Goal: Task Accomplishment & Management: Use online tool/utility

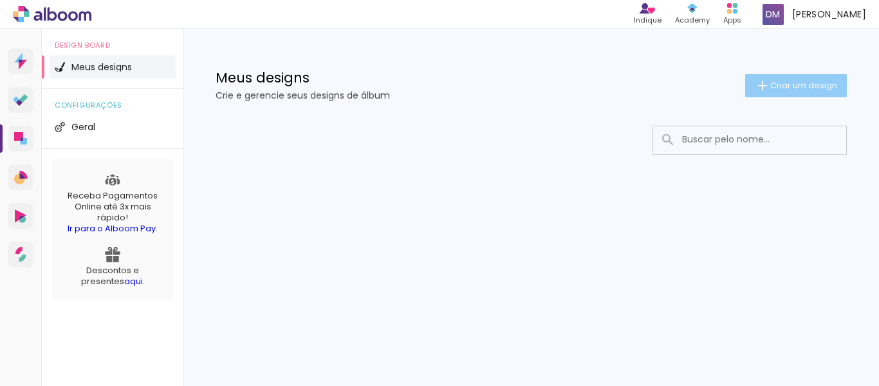
click at [814, 82] on span "Criar um design" at bounding box center [803, 85] width 67 height 8
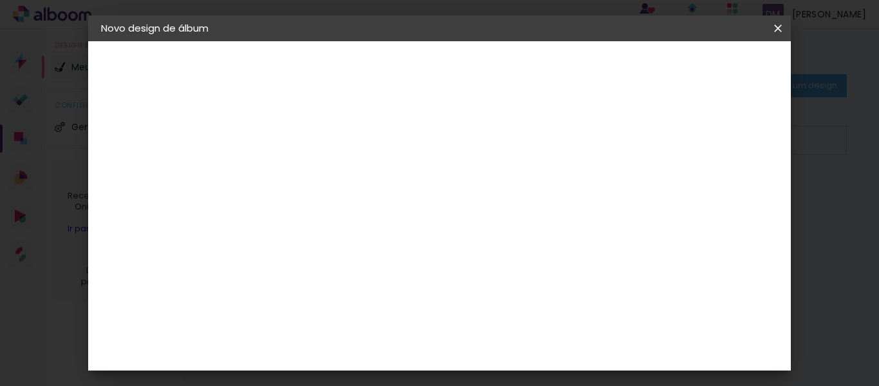
click at [312, 176] on input at bounding box center [312, 173] width 0 height 20
click at [312, 174] on input at bounding box center [312, 173] width 0 height 20
type input "C"
type input "[PERSON_NAME]"
type paper-input "[PERSON_NAME]"
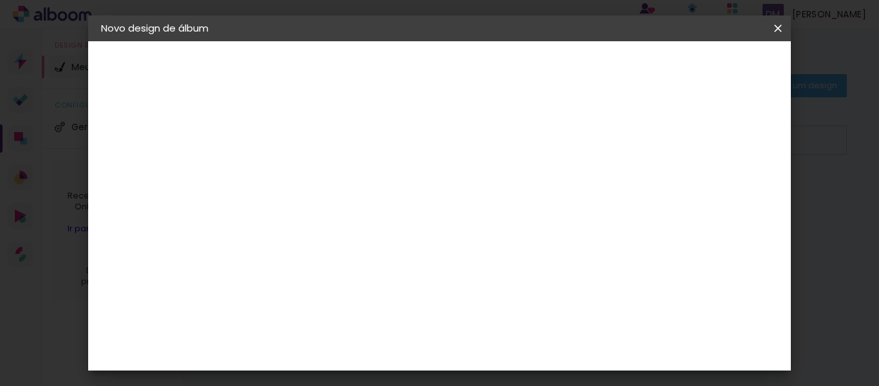
click at [443, 75] on paper-button "Avançar" at bounding box center [411, 68] width 63 height 22
click at [552, 203] on paper-item "Tamanho Livre" at bounding box center [491, 196] width 124 height 28
click at [0, 0] on slot "Tamanho Livre" at bounding box center [0, 0] width 0 height 0
click at [0, 0] on slot "Avançar" at bounding box center [0, 0] width 0 height 0
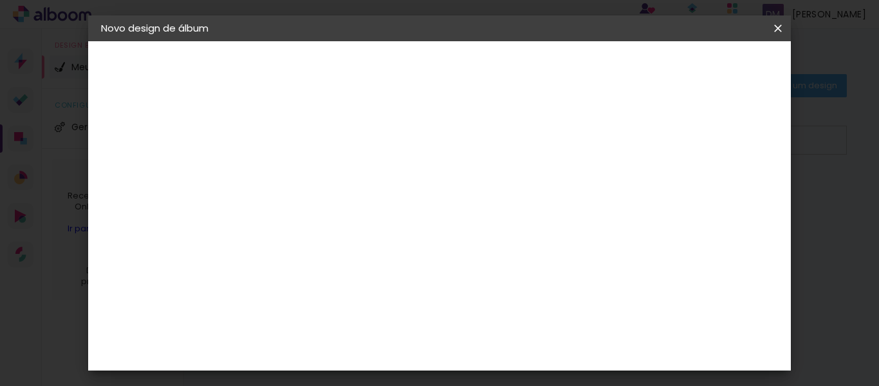
click at [419, 209] on span "30" at bounding box center [417, 201] width 21 height 19
click at [738, 195] on div "mm" at bounding box center [734, 194] width 19 height 19
click at [634, 150] on div at bounding box center [628, 148] width 12 height 12
type paper-checkbox "on"
click at [438, 196] on span "cm" at bounding box center [436, 201] width 15 height 19
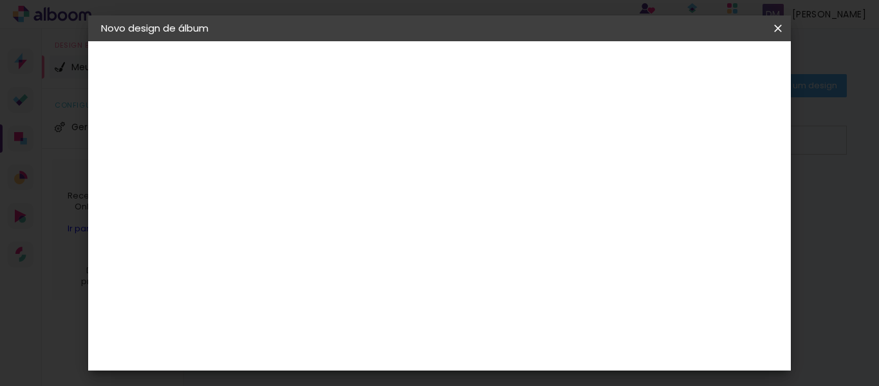
scroll to position [123, 0]
click at [527, 347] on div "cm" at bounding box center [534, 346] width 15 height 19
click at [519, 344] on input "60" at bounding box center [510, 346] width 33 height 19
type input "40"
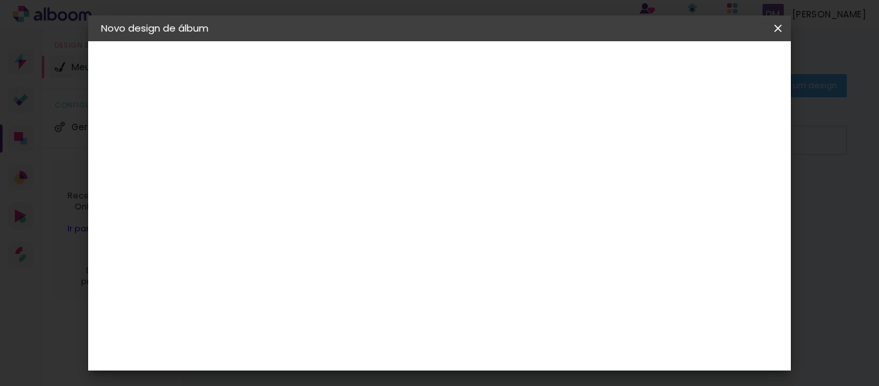
type paper-input "40"
click at [559, 74] on span "Iniciar design" at bounding box center [544, 73] width 30 height 18
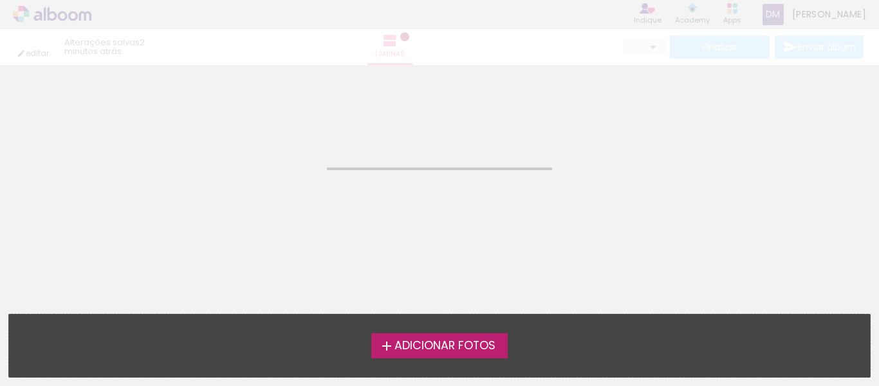
click at [447, 346] on span "Adicionar Fotos" at bounding box center [445, 346] width 101 height 12
click at [0, 0] on input "file" at bounding box center [0, 0] width 0 height 0
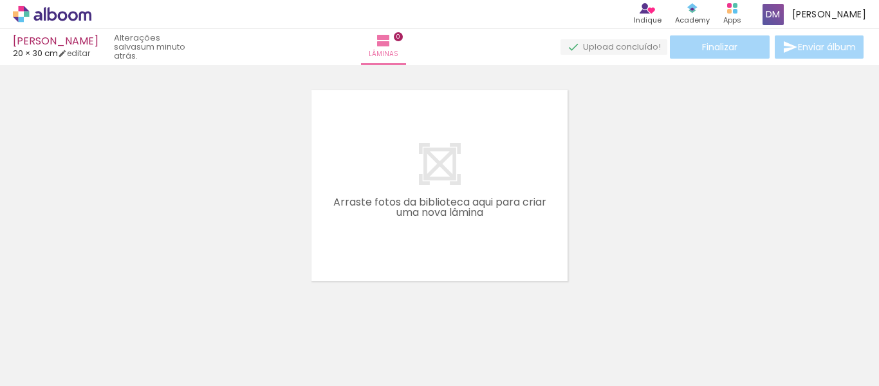
scroll to position [17, 0]
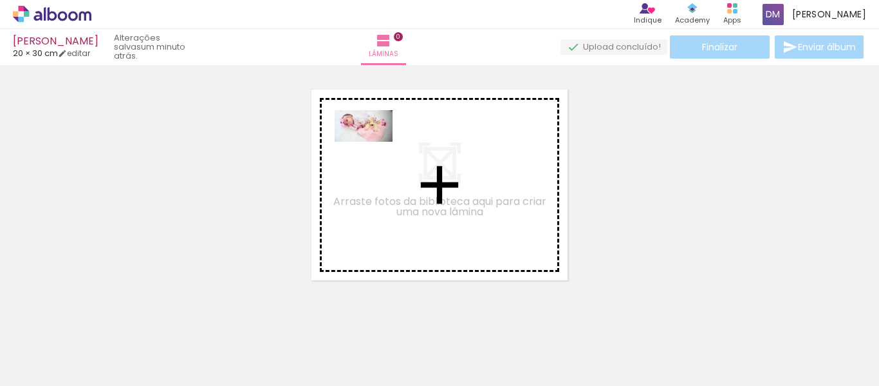
drag, startPoint x: 133, startPoint y: 356, endPoint x: 373, endPoint y: 149, distance: 317.6
click at [373, 149] on quentale-workspace at bounding box center [439, 193] width 879 height 386
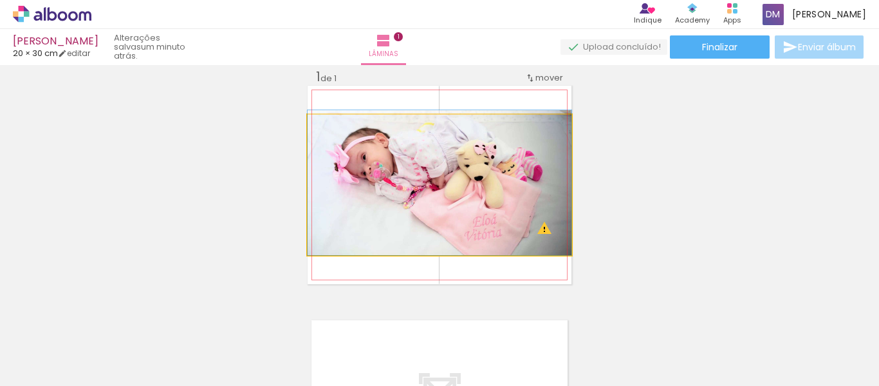
drag, startPoint x: 519, startPoint y: 207, endPoint x: 467, endPoint y: 195, distance: 52.8
drag, startPoint x: 457, startPoint y: 225, endPoint x: 442, endPoint y: 189, distance: 39.2
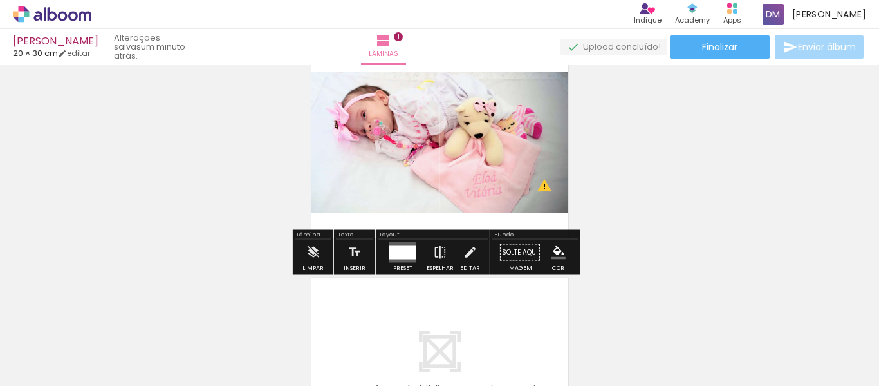
scroll to position [81, 0]
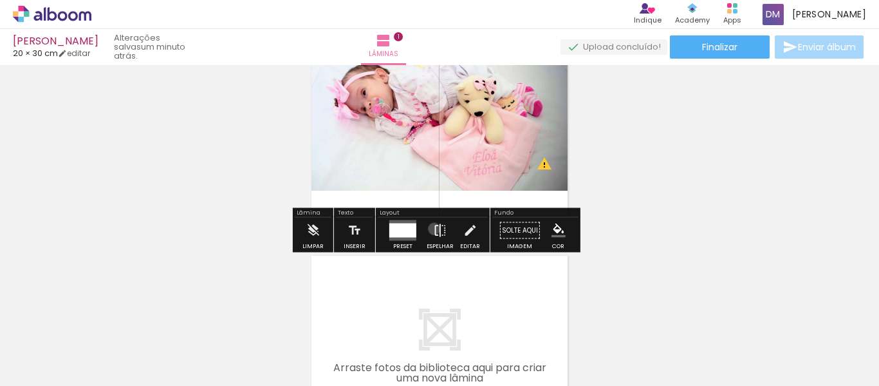
click at [433, 228] on iron-icon at bounding box center [440, 231] width 14 height 26
click at [439, 234] on iron-icon at bounding box center [440, 231] width 14 height 26
click at [467, 235] on iron-icon at bounding box center [470, 231] width 14 height 26
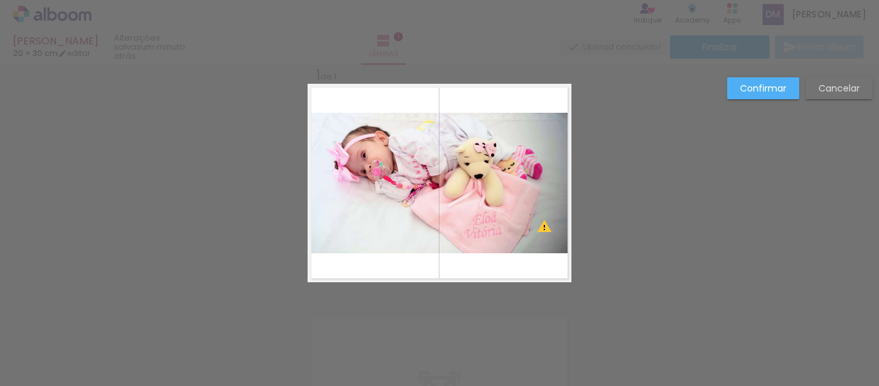
scroll to position [17, 0]
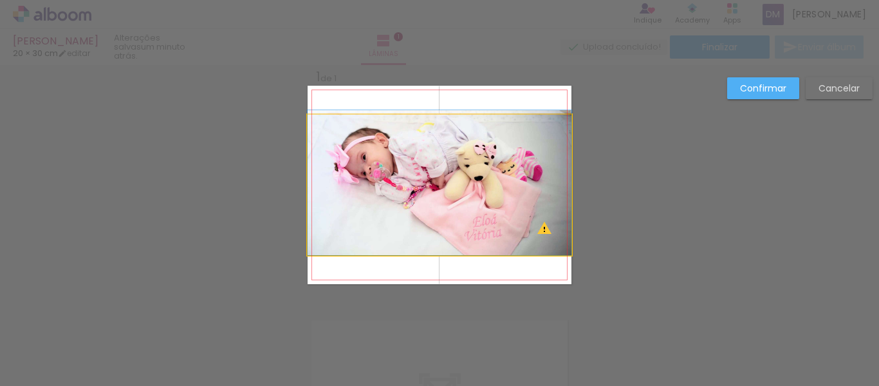
drag, startPoint x: 507, startPoint y: 210, endPoint x: 447, endPoint y: 201, distance: 61.2
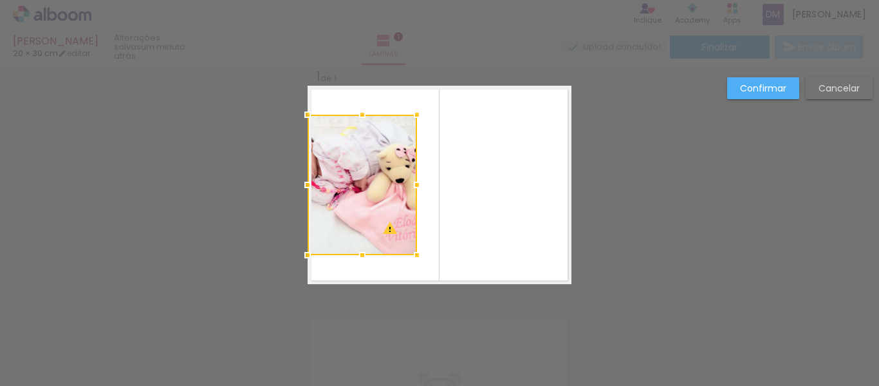
drag, startPoint x: 568, startPoint y: 187, endPoint x: 413, endPoint y: 180, distance: 154.7
click at [413, 180] on div at bounding box center [417, 185] width 26 height 26
click at [368, 176] on quentale-photo at bounding box center [362, 185] width 109 height 140
click at [368, 176] on div at bounding box center [362, 185] width 109 height 140
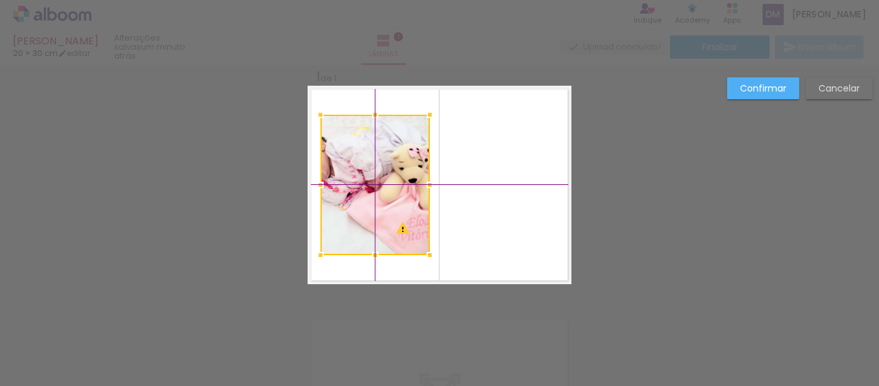
drag, startPoint x: 366, startPoint y: 178, endPoint x: 378, endPoint y: 177, distance: 12.9
click at [378, 177] on div at bounding box center [375, 185] width 109 height 140
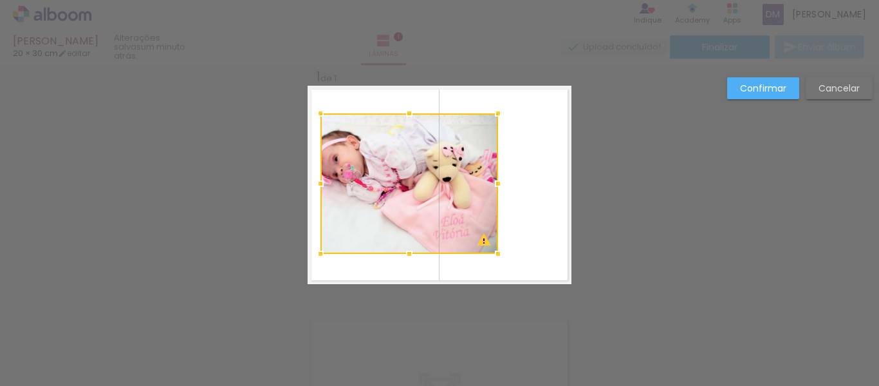
drag, startPoint x: 426, startPoint y: 182, endPoint x: 494, endPoint y: 183, distance: 68.2
click at [494, 183] on div at bounding box center [498, 184] width 26 height 26
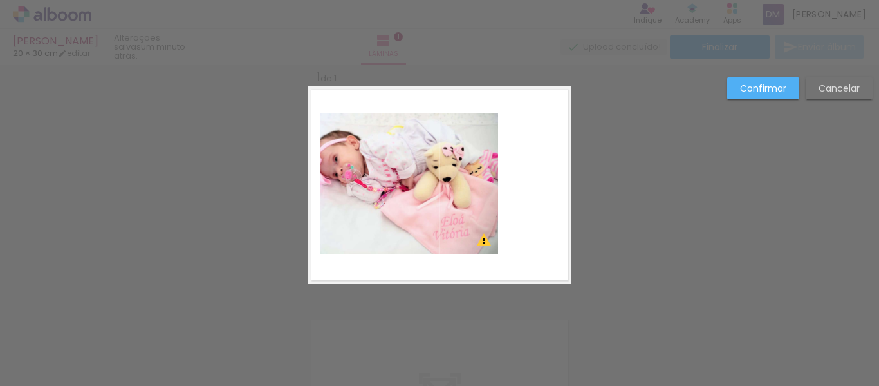
click at [487, 200] on quentale-photo at bounding box center [410, 183] width 178 height 140
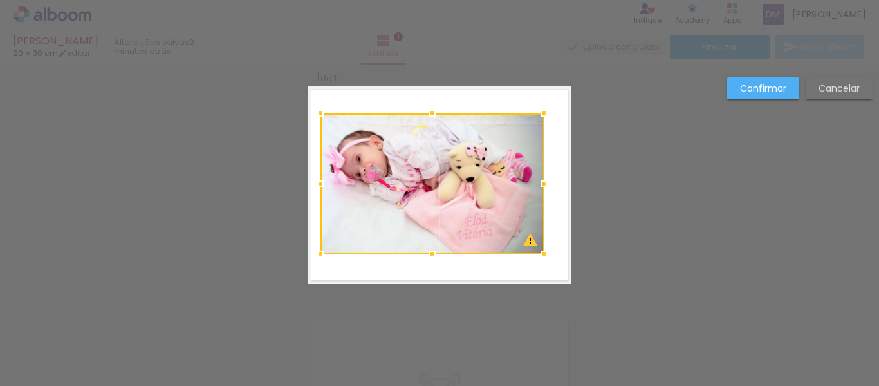
drag, startPoint x: 493, startPoint y: 187, endPoint x: 539, endPoint y: 181, distance: 46.8
click at [539, 181] on div at bounding box center [545, 184] width 26 height 26
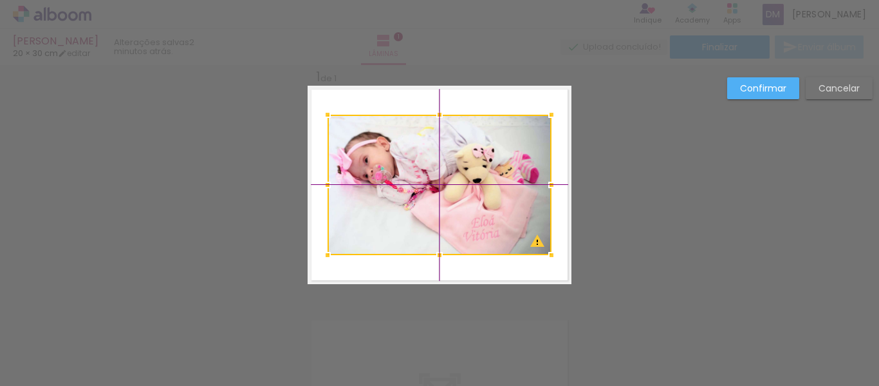
drag, startPoint x: 430, startPoint y: 160, endPoint x: 427, endPoint y: 146, distance: 14.4
click at [427, 146] on div at bounding box center [440, 185] width 224 height 140
drag, startPoint x: 402, startPoint y: 145, endPoint x: 396, endPoint y: 136, distance: 10.4
click at [396, 136] on div at bounding box center [440, 185] width 224 height 140
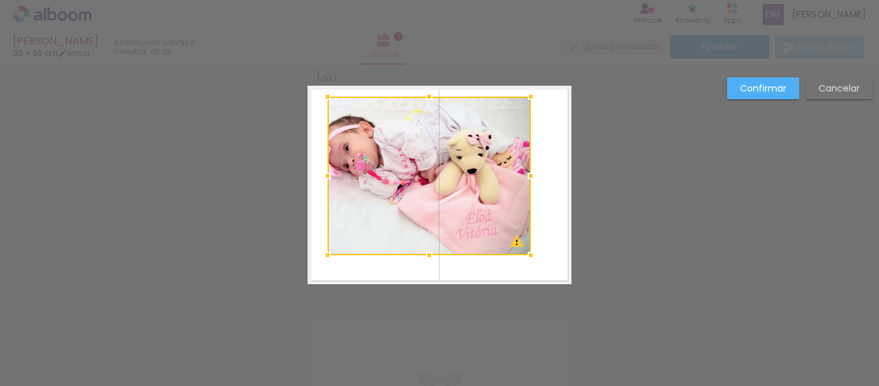
drag, startPoint x: 546, startPoint y: 113, endPoint x: 534, endPoint y: 113, distance: 11.6
click at [534, 113] on album-spread "1 de 1" at bounding box center [440, 185] width 264 height 198
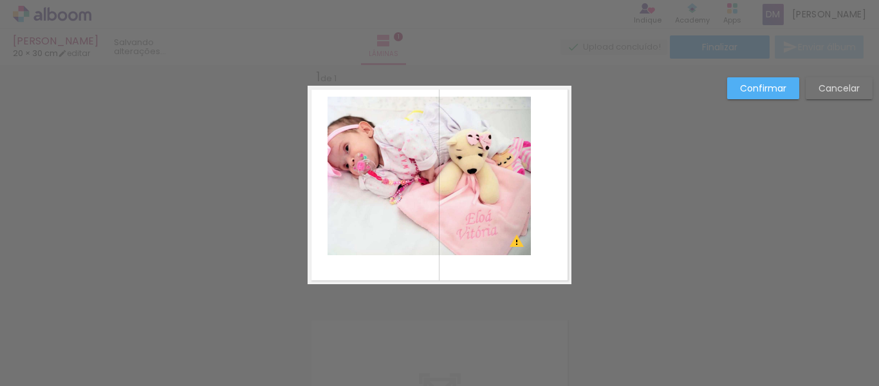
click at [484, 146] on quentale-photo at bounding box center [429, 176] width 203 height 158
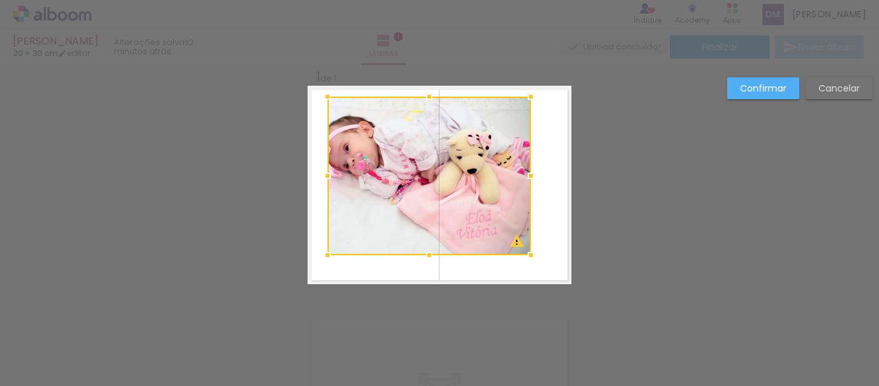
click at [484, 146] on div at bounding box center [429, 176] width 203 height 158
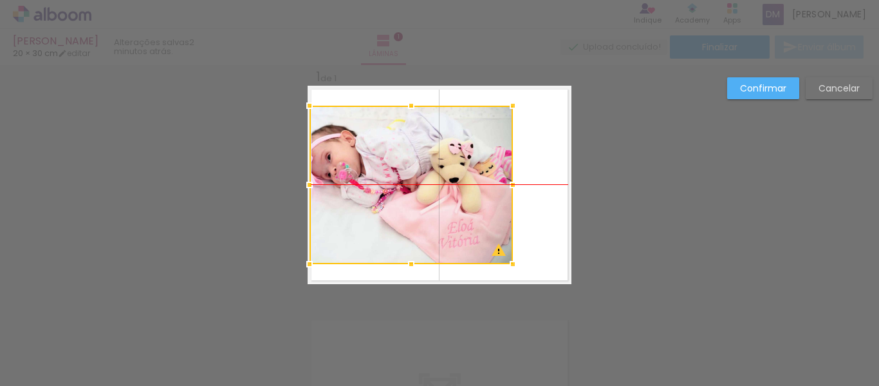
drag, startPoint x: 479, startPoint y: 147, endPoint x: 546, endPoint y: 150, distance: 67.0
click at [470, 147] on div at bounding box center [411, 185] width 203 height 158
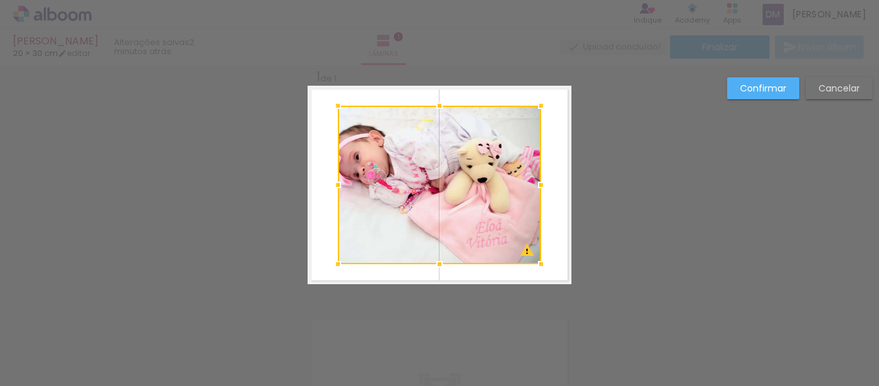
click at [833, 95] on paper-button "Cancelar" at bounding box center [839, 88] width 67 height 22
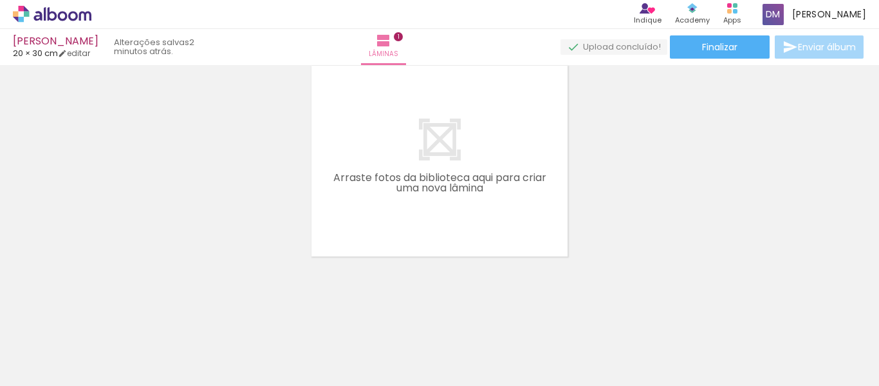
scroll to position [0, 0]
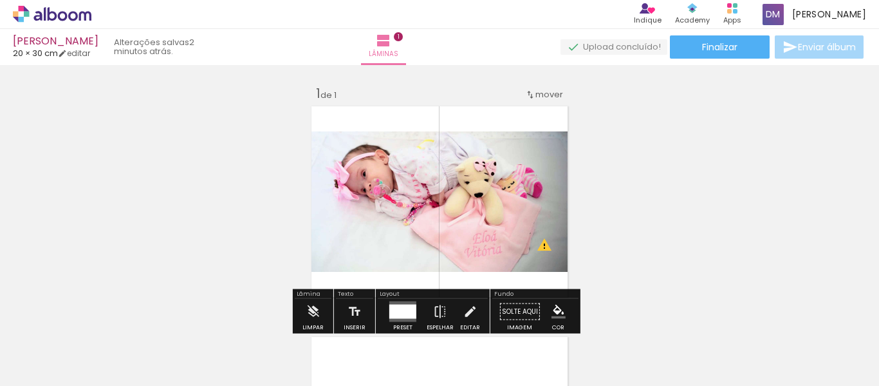
click at [545, 97] on span "mover" at bounding box center [549, 94] width 28 height 12
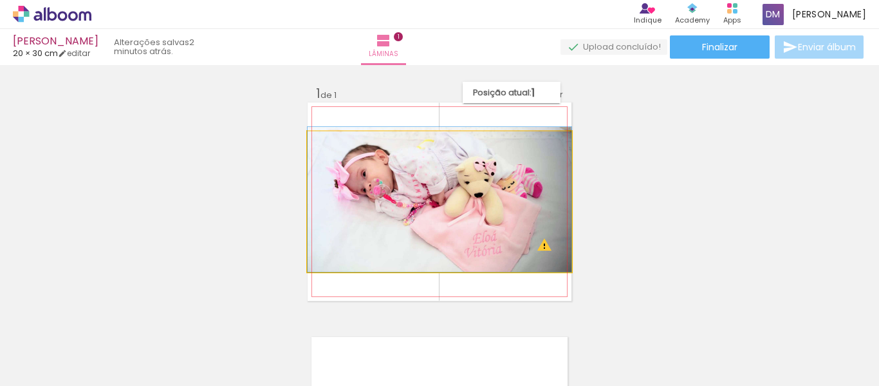
click at [409, 213] on quentale-photo at bounding box center [440, 201] width 264 height 140
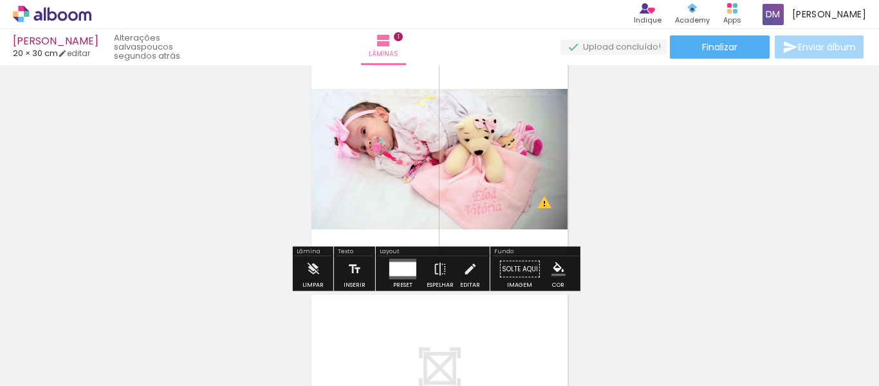
scroll to position [64, 0]
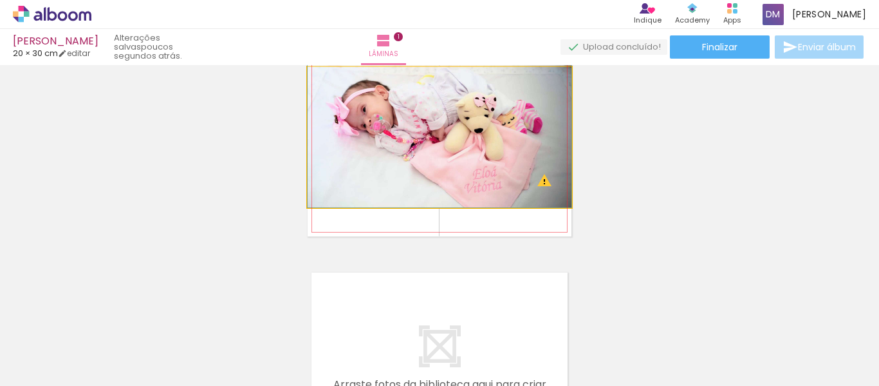
drag, startPoint x: 339, startPoint y: 78, endPoint x: 306, endPoint y: 83, distance: 32.6
type paper-slider "100"
click at [312, 83] on div at bounding box center [356, 80] width 89 height 19
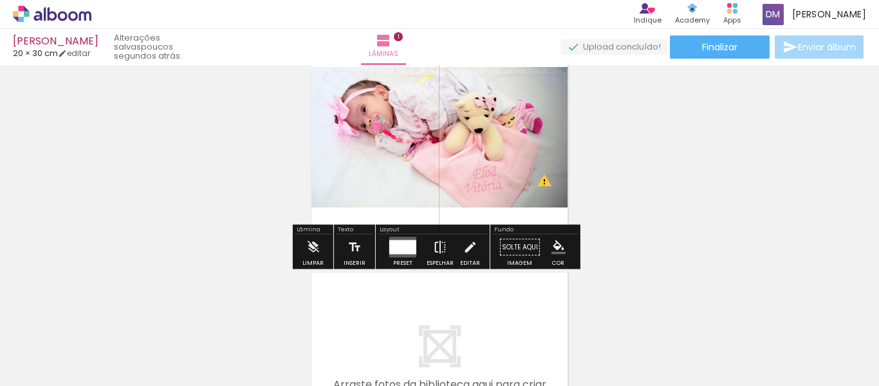
click at [433, 247] on iron-icon at bounding box center [440, 247] width 14 height 26
click at [436, 249] on iron-icon at bounding box center [440, 247] width 14 height 26
click at [300, 245] on paper-button "Limpar" at bounding box center [313, 250] width 28 height 33
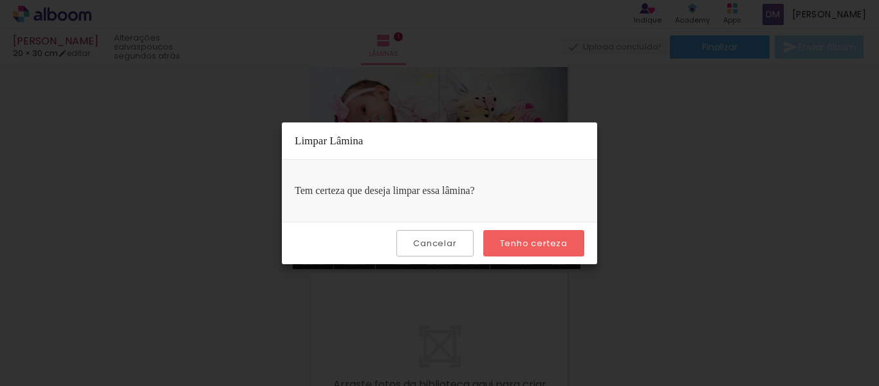
click at [0, 0] on slot "Tenho certeza" at bounding box center [0, 0] width 0 height 0
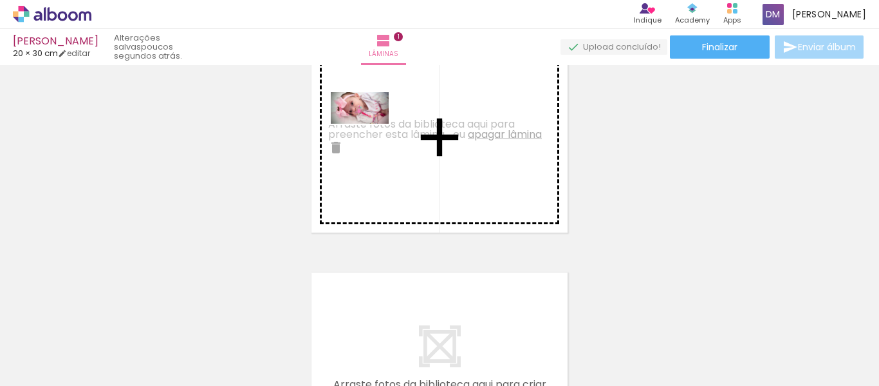
drag, startPoint x: 206, startPoint y: 347, endPoint x: 369, endPoint y: 131, distance: 271.1
click at [369, 131] on quentale-workspace at bounding box center [439, 193] width 879 height 386
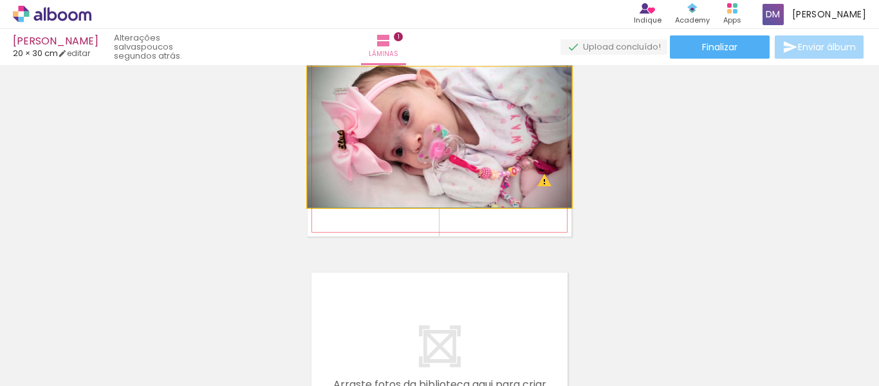
drag, startPoint x: 550, startPoint y: 200, endPoint x: 484, endPoint y: 194, distance: 66.0
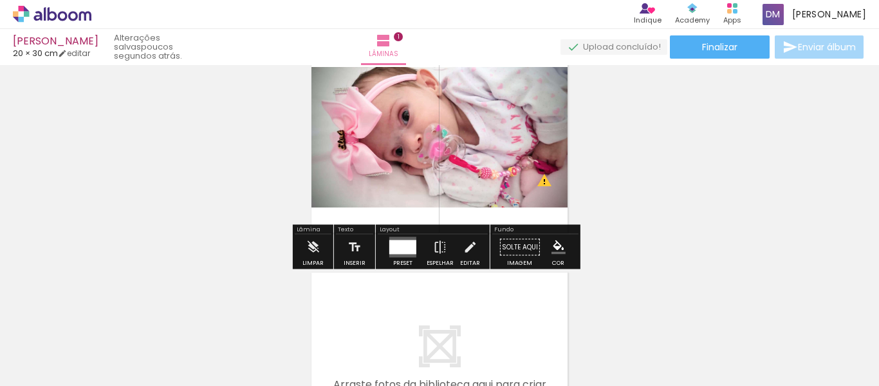
click at [434, 109] on paper-item at bounding box center [438, 110] width 23 height 9
click at [435, 80] on div at bounding box center [438, 80] width 15 height 13
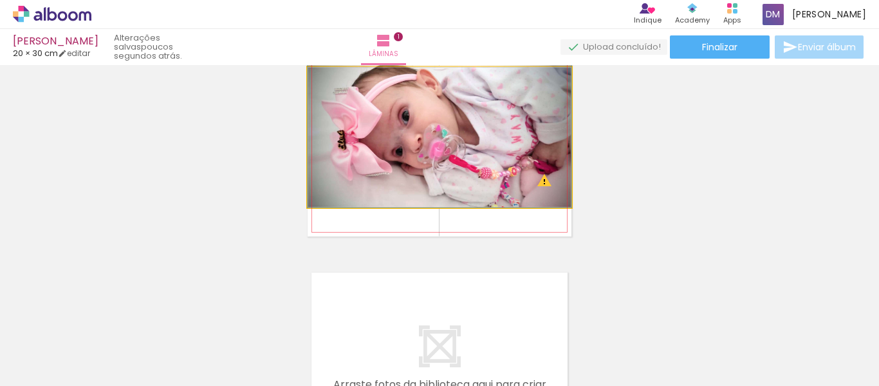
click at [521, 190] on quentale-photo at bounding box center [440, 137] width 264 height 140
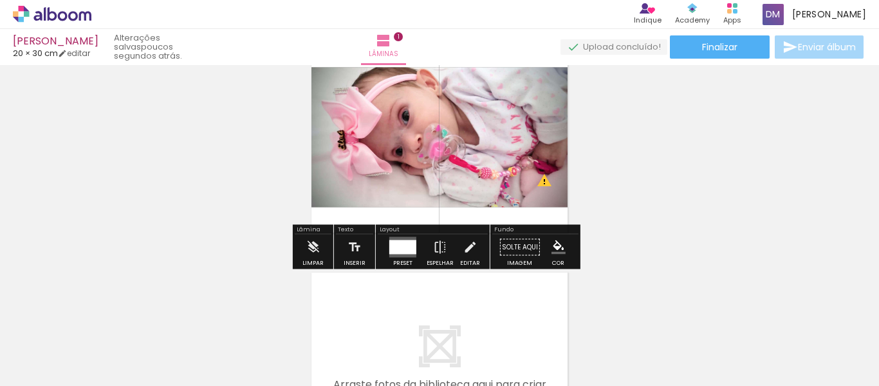
click at [725, 182] on div "Inserir lâmina 1 de 1 O Designbox precisará aumentar a sua imagem em 360% para …" at bounding box center [439, 235] width 879 height 461
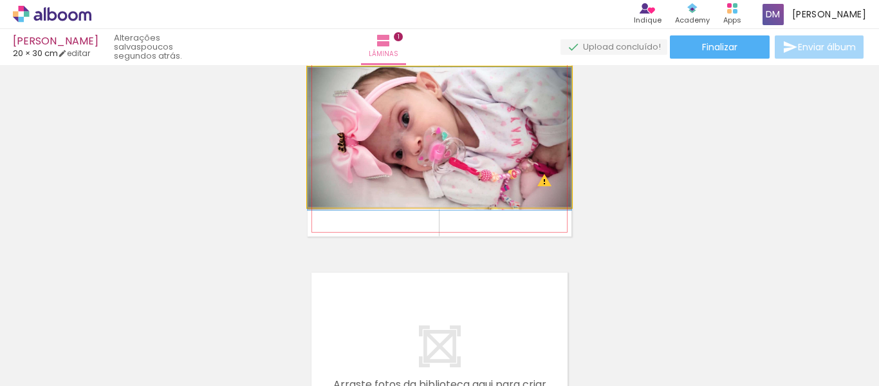
drag, startPoint x: 484, startPoint y: 145, endPoint x: 483, endPoint y: 172, distance: 27.1
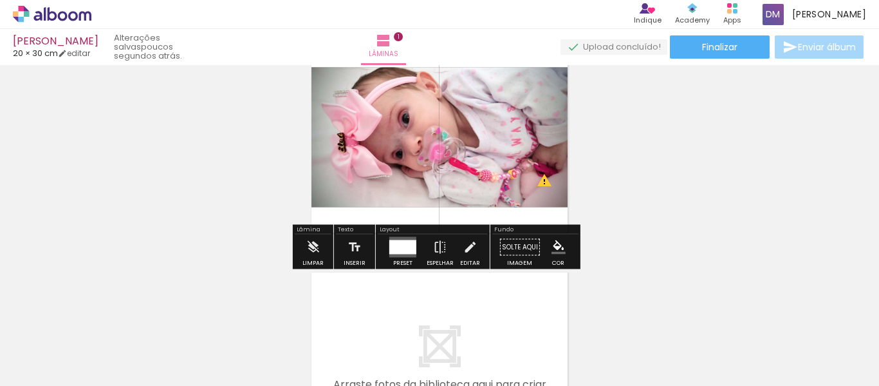
click at [729, 208] on div "Inserir lâmina 1 de 1 O Designbox precisará aumentar a sua imagem em 360% para …" at bounding box center [439, 235] width 879 height 461
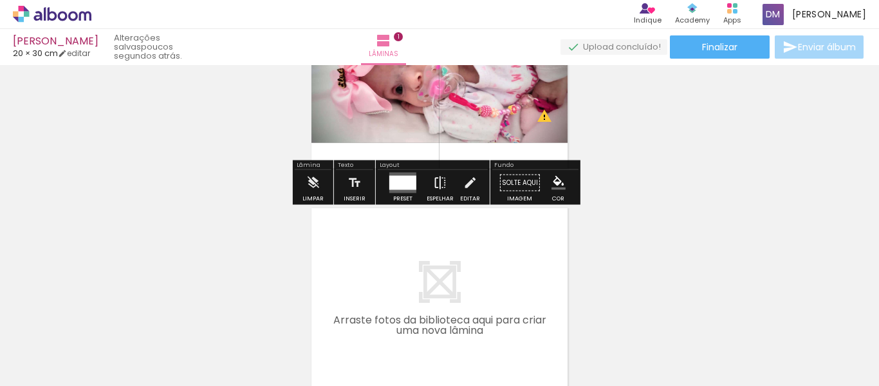
scroll to position [0, 0]
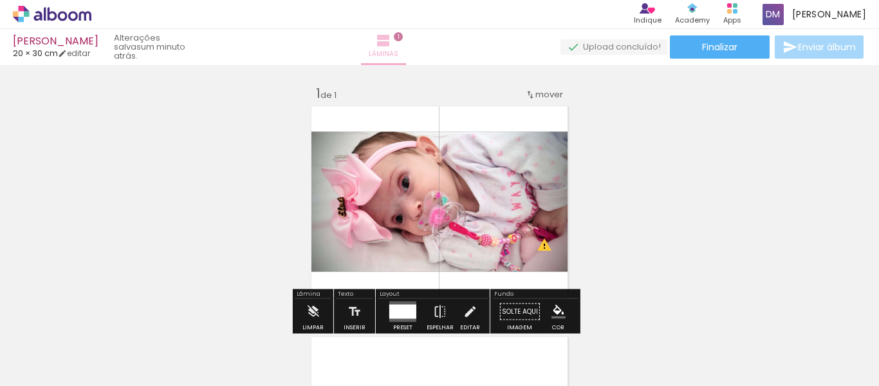
click at [391, 38] on iron-icon at bounding box center [383, 40] width 15 height 15
click at [391, 39] on iron-icon at bounding box center [383, 40] width 15 height 15
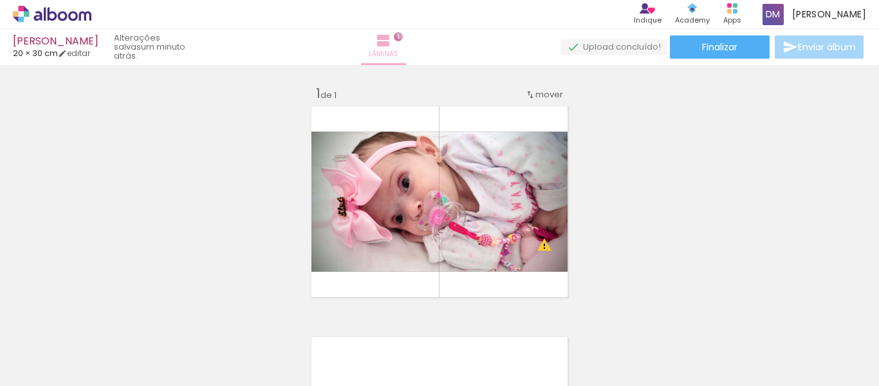
click at [403, 34] on span "1" at bounding box center [398, 36] width 9 height 9
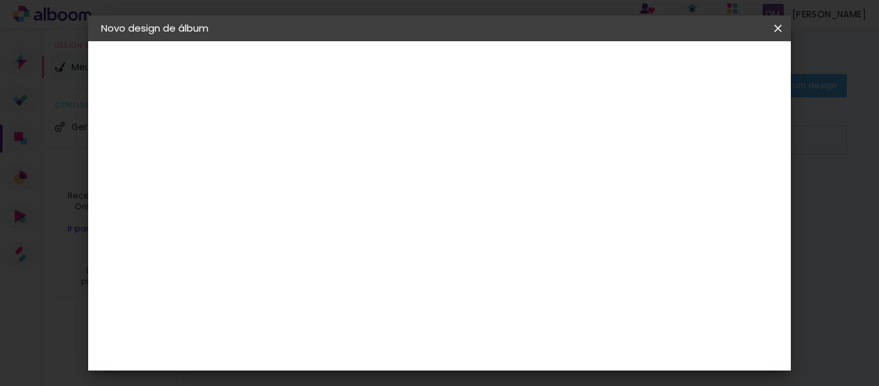
scroll to position [2961, 0]
click at [0, 0] on slot "Avançar" at bounding box center [0, 0] width 0 height 0
click at [446, 353] on span "30 × 40 cm" at bounding box center [422, 370] width 48 height 34
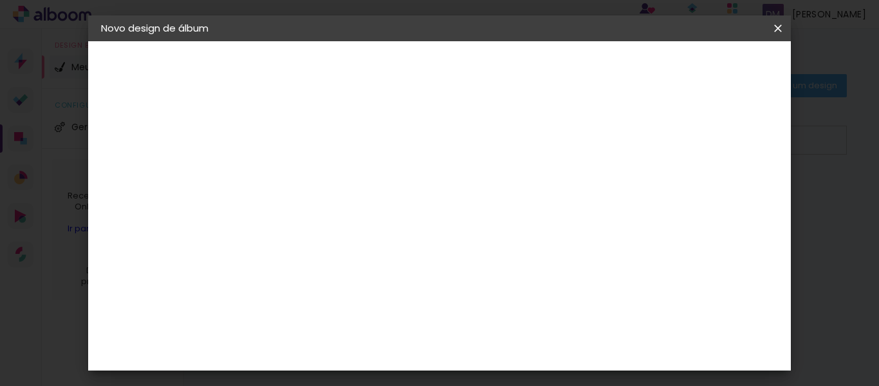
scroll to position [257, 0]
click at [0, 0] on slot "Avançar" at bounding box center [0, 0] width 0 height 0
click at [463, 115] on div at bounding box center [458, 110] width 12 height 12
type paper-checkbox "on"
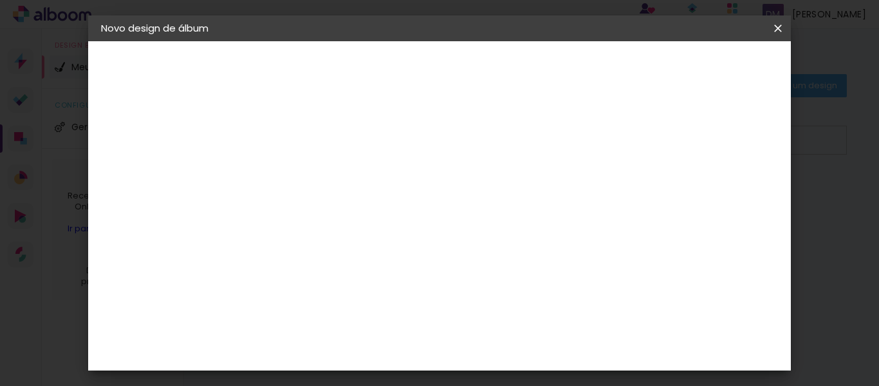
click at [536, 71] on span "Iniciar design" at bounding box center [522, 73] width 30 height 18
